Goal: Information Seeking & Learning: Learn about a topic

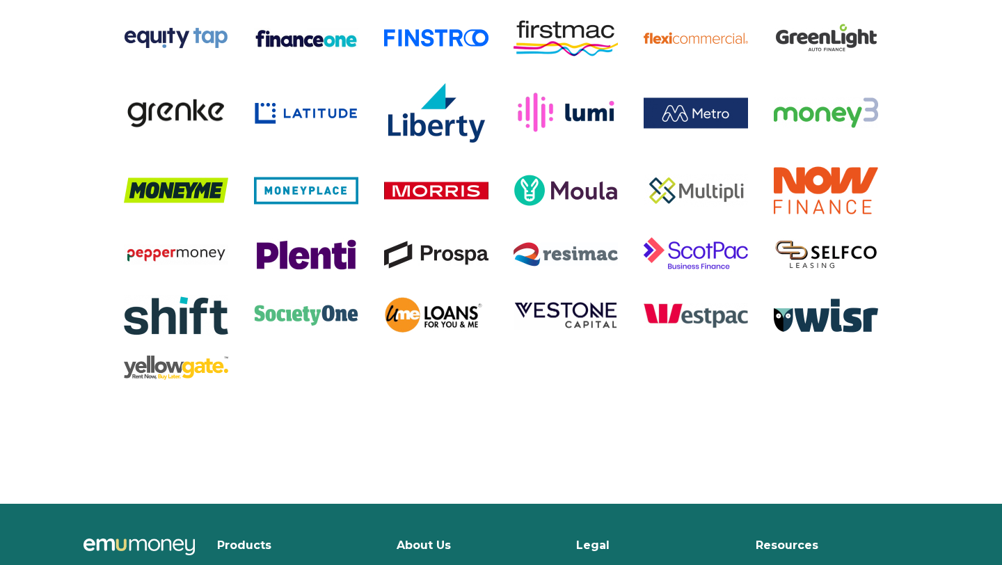
scroll to position [3011, 0]
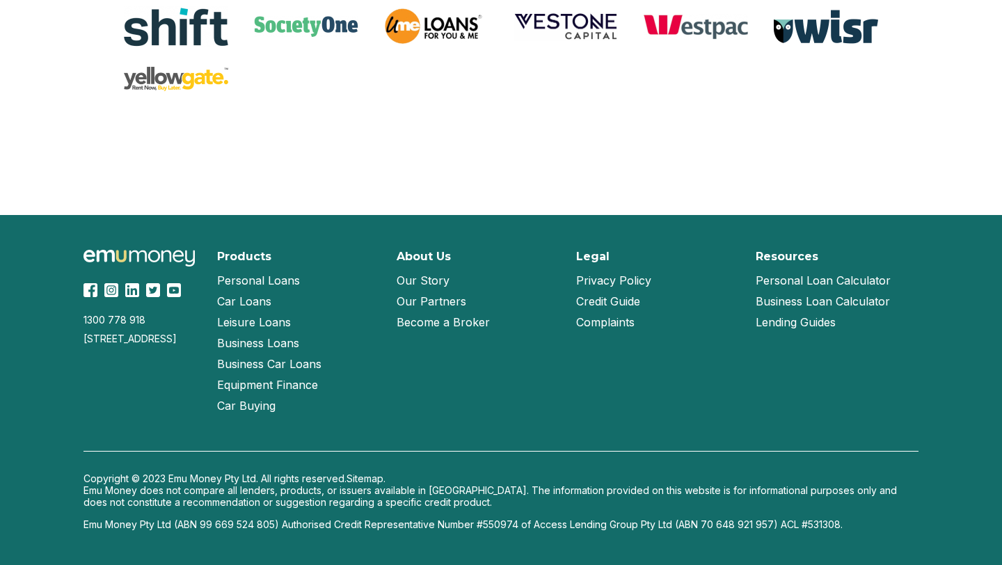
click at [426, 260] on h2 "About Us" at bounding box center [424, 256] width 54 height 13
click at [426, 279] on link "Our Story" at bounding box center [423, 280] width 53 height 21
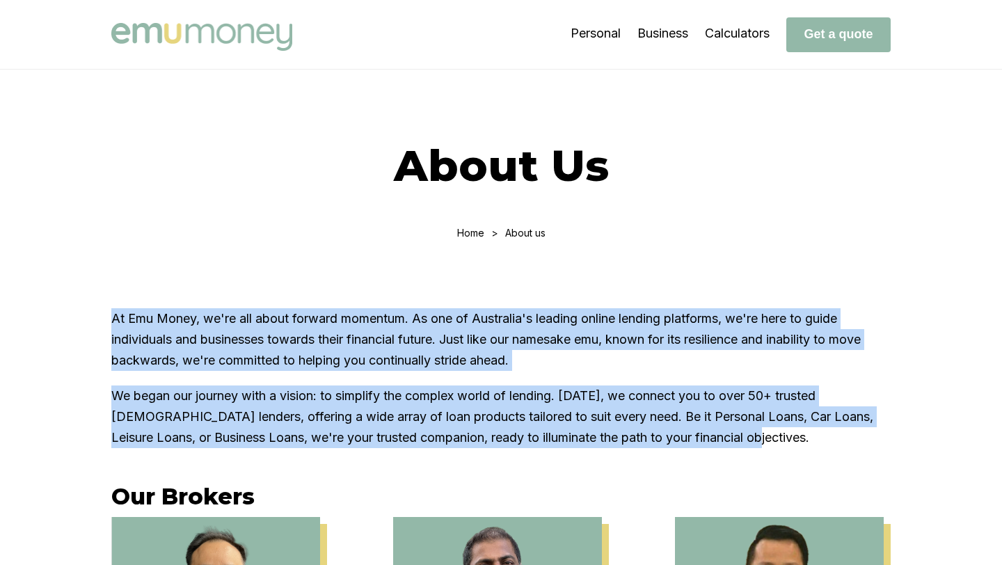
drag, startPoint x: 112, startPoint y: 322, endPoint x: 742, endPoint y: 438, distance: 640.4
click at [742, 438] on div "At Emu Money, we're all about forward momentum. As one of Australia's leading o…" at bounding box center [501, 378] width 780 height 140
copy div "At Emu Money, we're all about forward momentum. As one of Australia's leading o…"
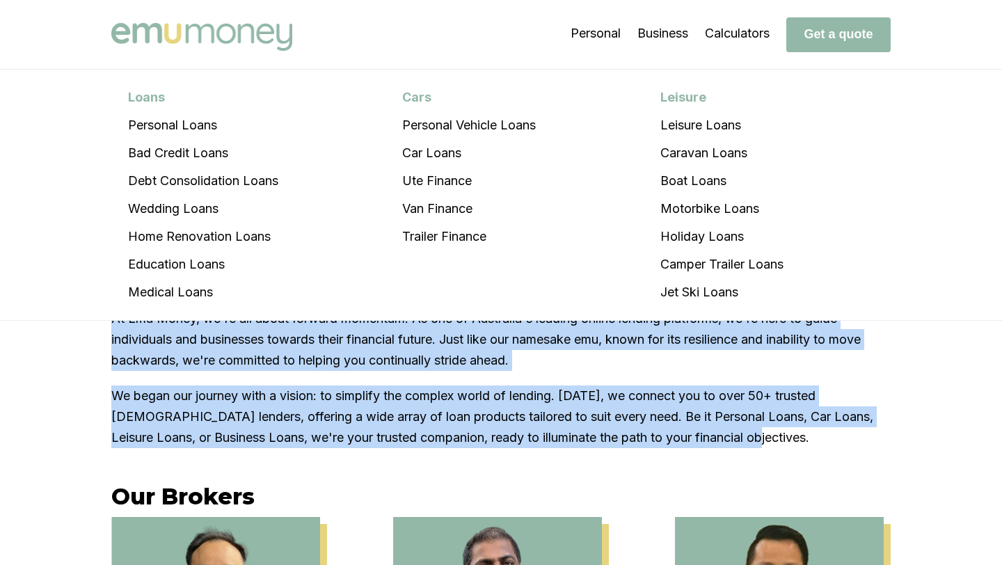
click at [191, 30] on img at bounding box center [201, 37] width 181 height 28
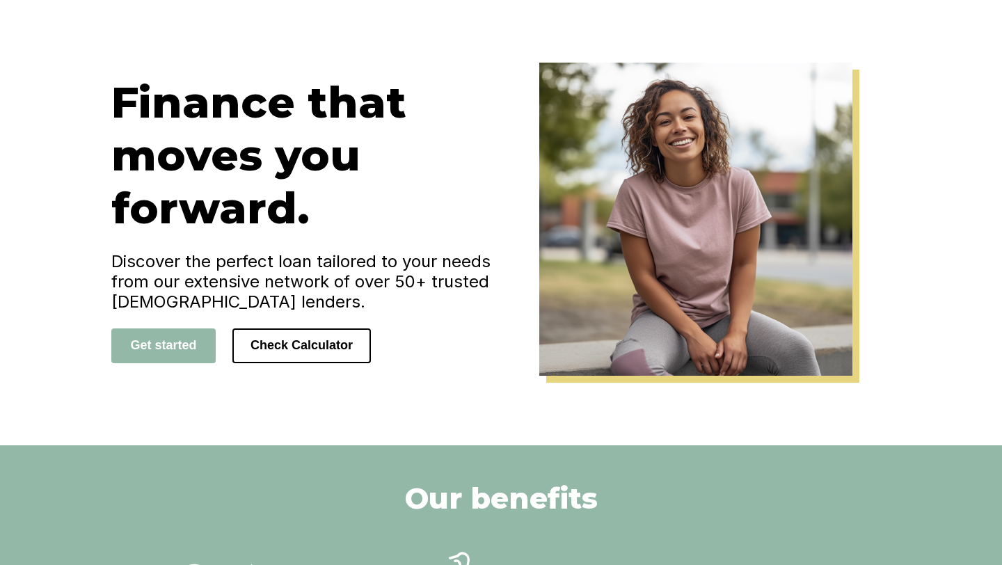
scroll to position [78, 0]
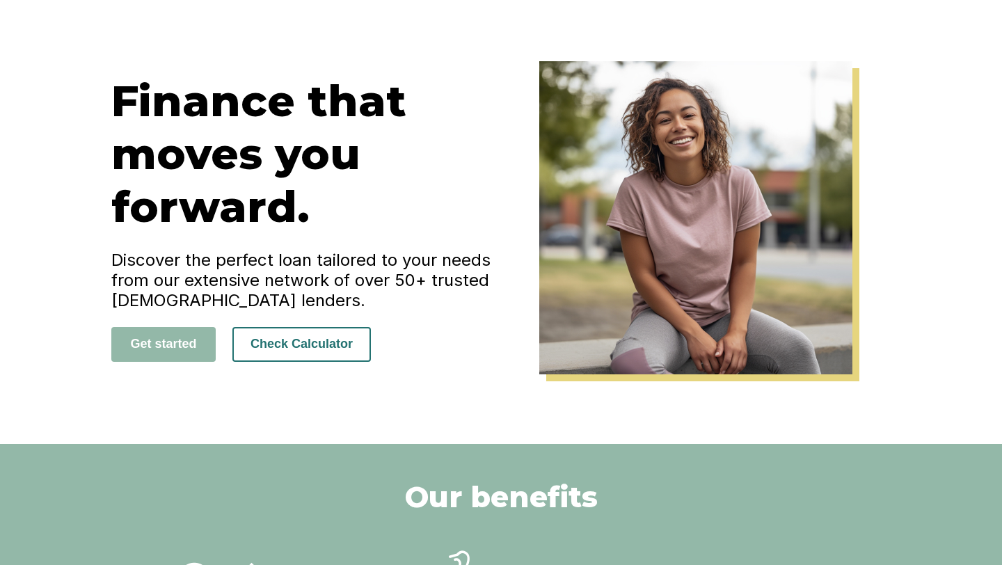
click at [275, 345] on button "Check Calculator" at bounding box center [301, 344] width 139 height 35
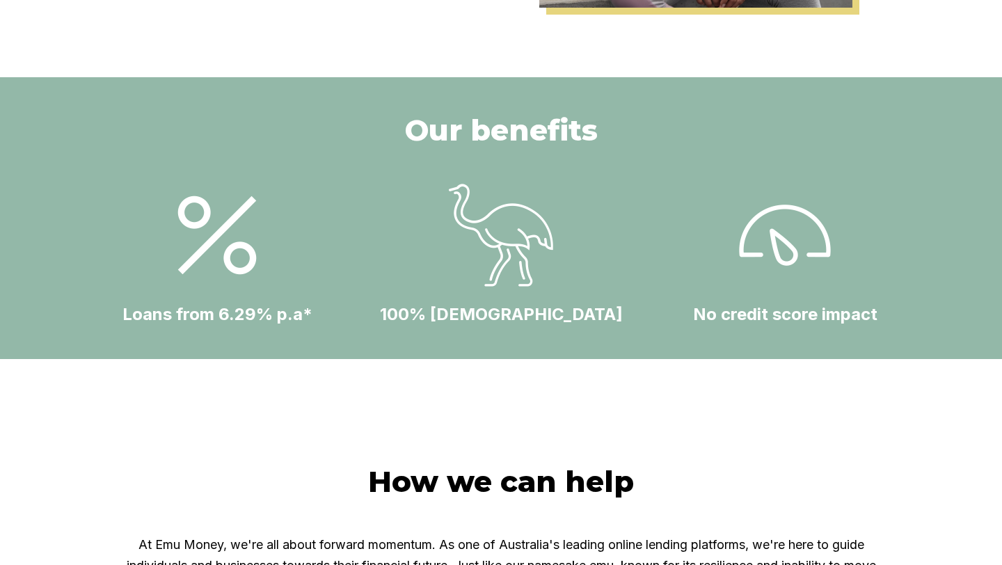
scroll to position [445, 0]
drag, startPoint x: 126, startPoint y: 315, endPoint x: 297, endPoint y: 324, distance: 170.8
click at [295, 325] on div "Our benefits Loans from 6.29% p.a* 100% Australian No credit score impact" at bounding box center [501, 218] width 1002 height 282
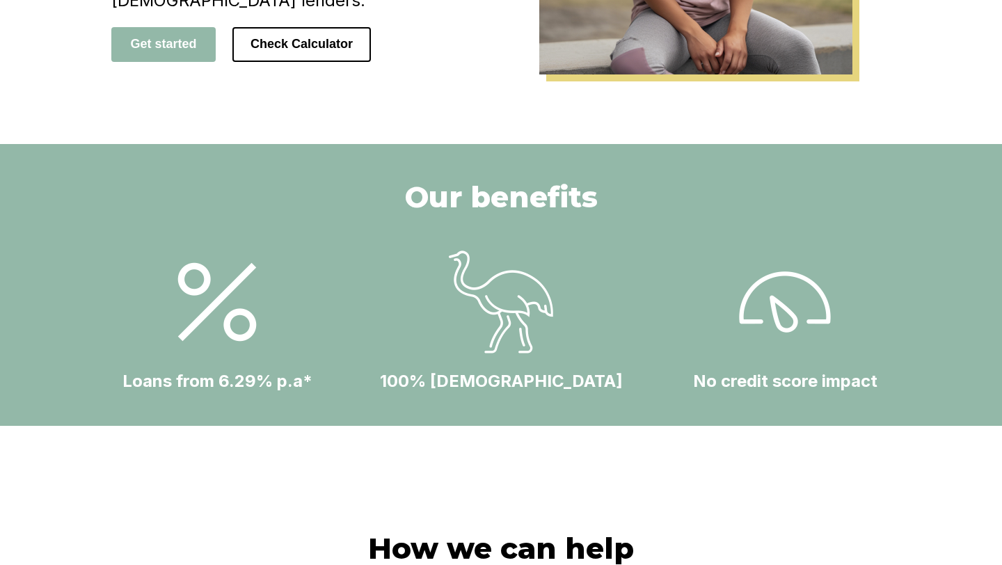
scroll to position [379, 0]
